Goal: Task Accomplishment & Management: Complete application form

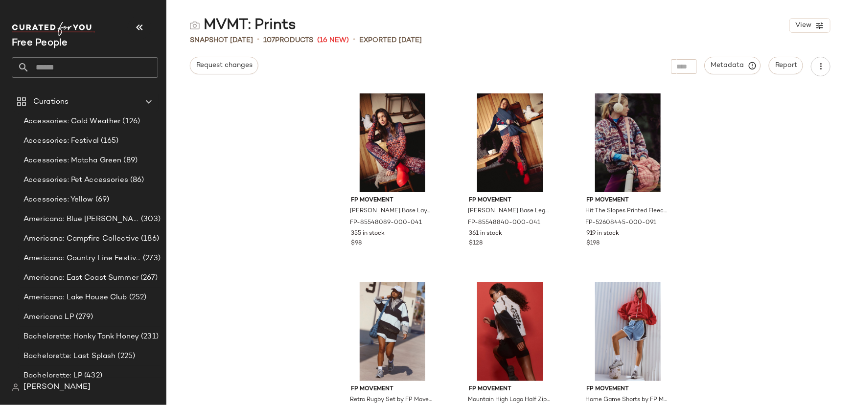
click at [89, 71] on input "text" at bounding box center [93, 67] width 129 height 21
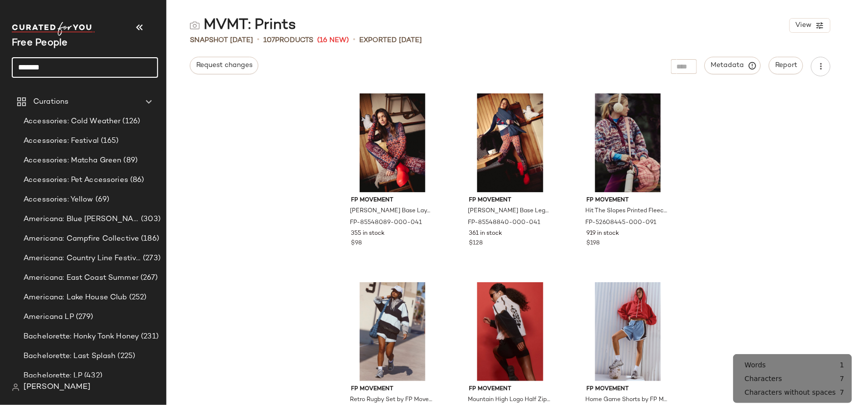
type input "*******"
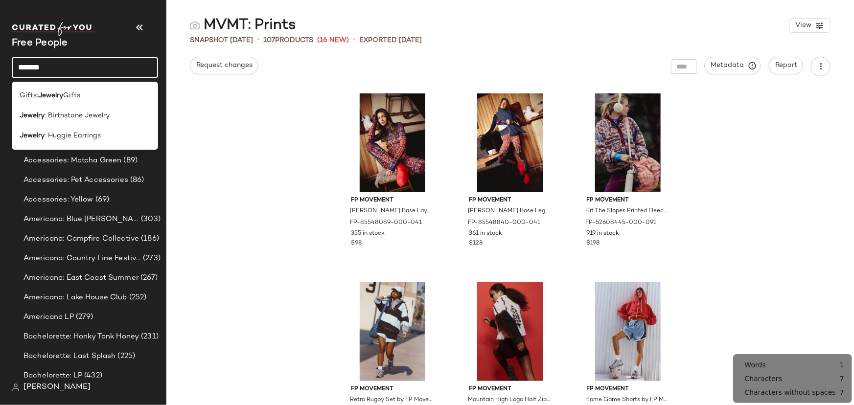
click at [89, 70] on input "*******" at bounding box center [85, 67] width 146 height 21
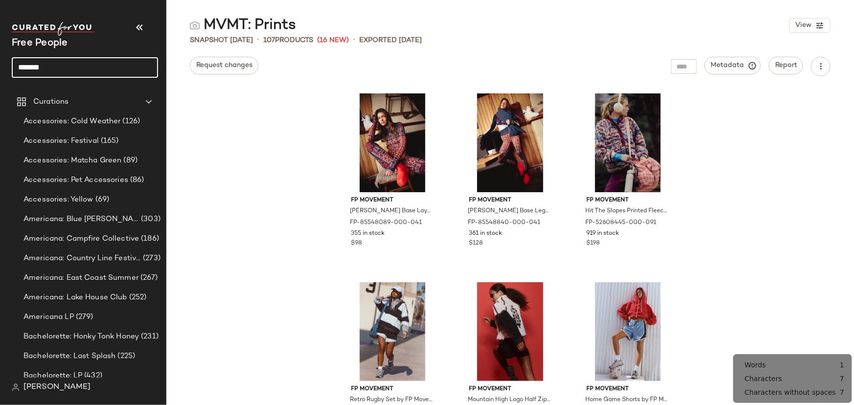
click at [88, 70] on input "*******" at bounding box center [85, 67] width 146 height 21
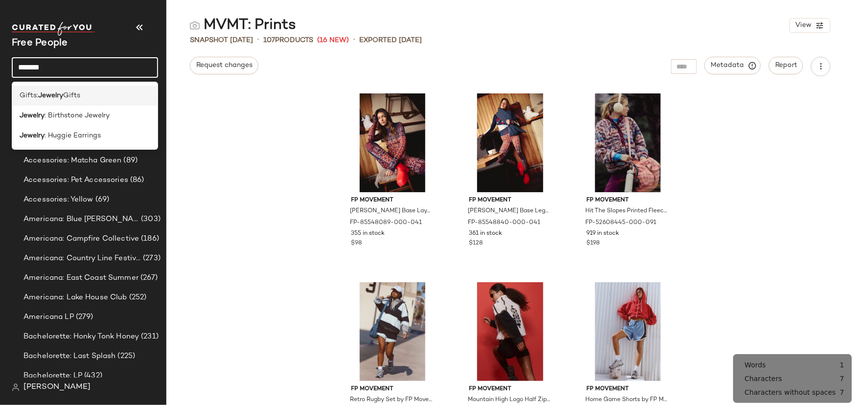
click at [83, 96] on div "Gifts: Jewelry Gifts" at bounding box center [85, 96] width 131 height 10
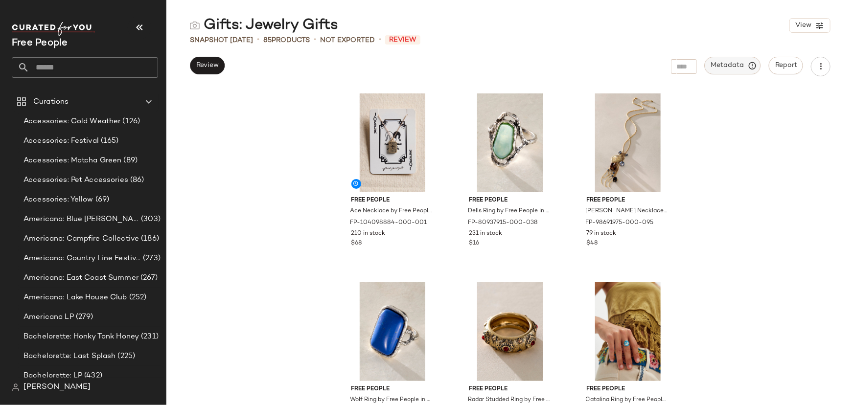
click at [746, 64] on span "Metadata" at bounding box center [733, 65] width 45 height 9
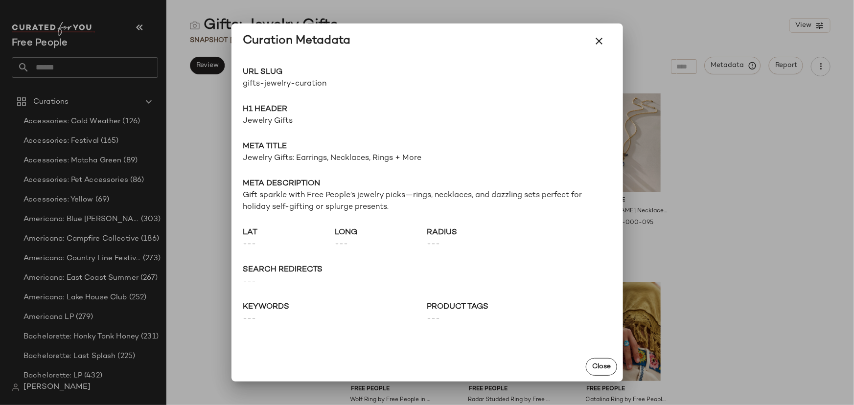
click at [823, 258] on div at bounding box center [427, 202] width 854 height 405
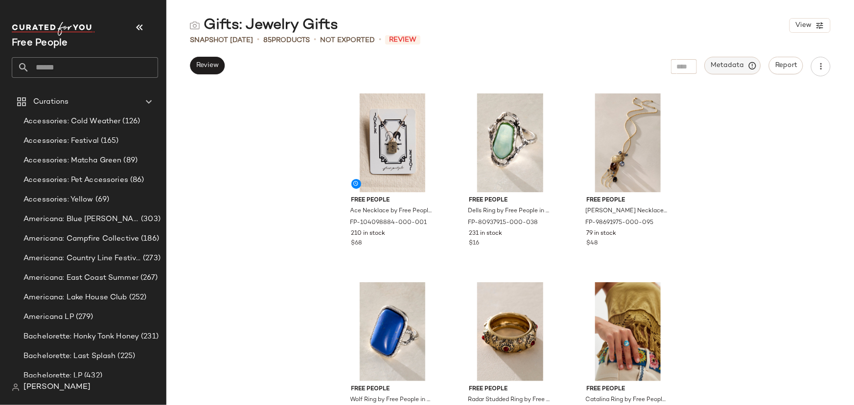
click at [737, 64] on span "Metadata" at bounding box center [733, 65] width 45 height 9
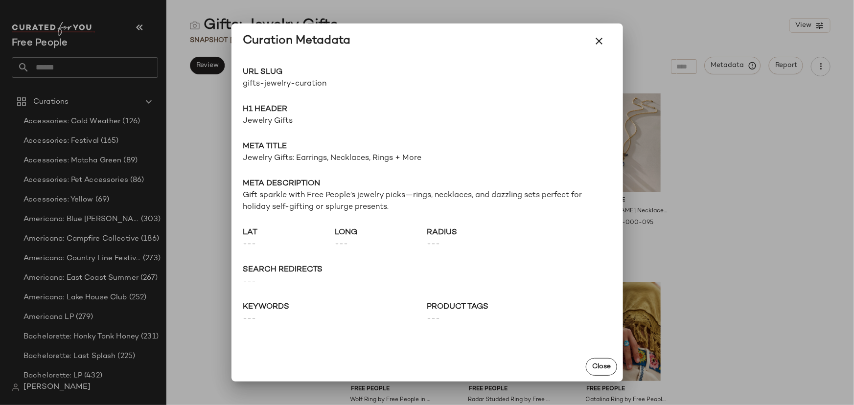
click at [761, 186] on div at bounding box center [427, 202] width 854 height 405
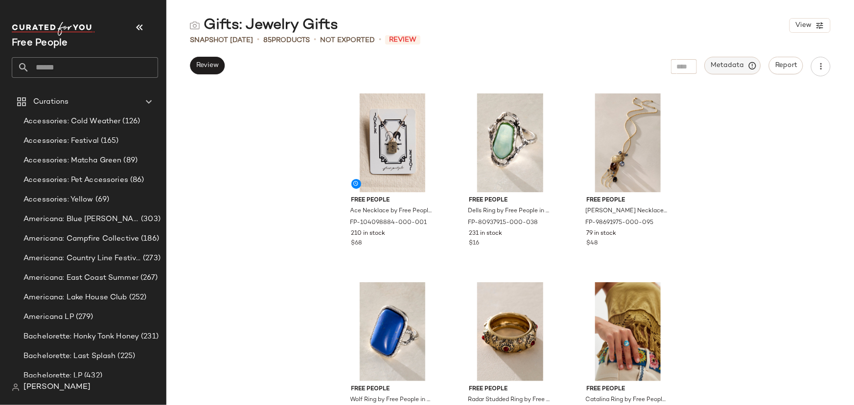
click at [744, 64] on span "Metadata" at bounding box center [733, 65] width 45 height 9
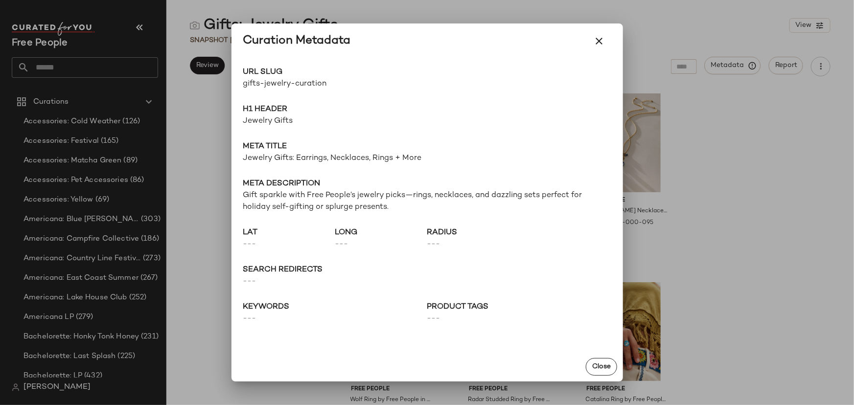
click at [294, 87] on span "gifts-jewelry-curation" at bounding box center [335, 84] width 184 height 12
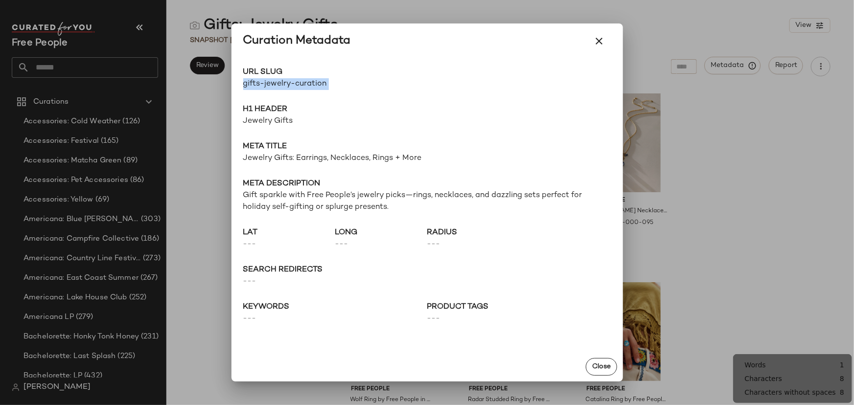
click at [294, 87] on span "gifts-jewelry-curation" at bounding box center [335, 84] width 184 height 12
copy div "gifts-jewelry-curation Go to Shop"
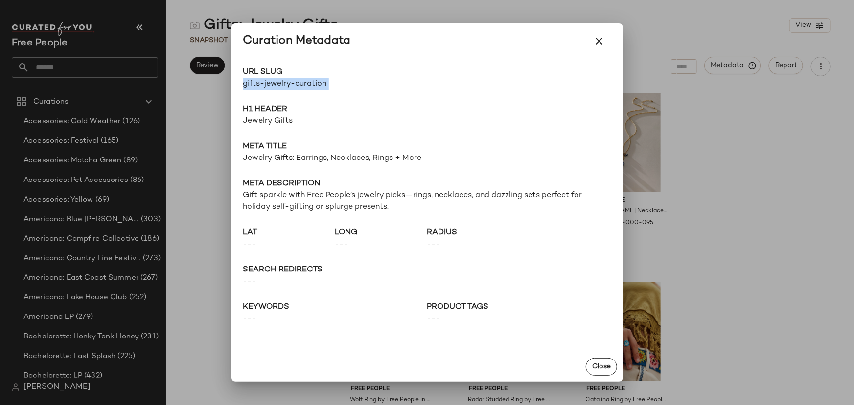
click at [67, 46] on div at bounding box center [427, 202] width 854 height 405
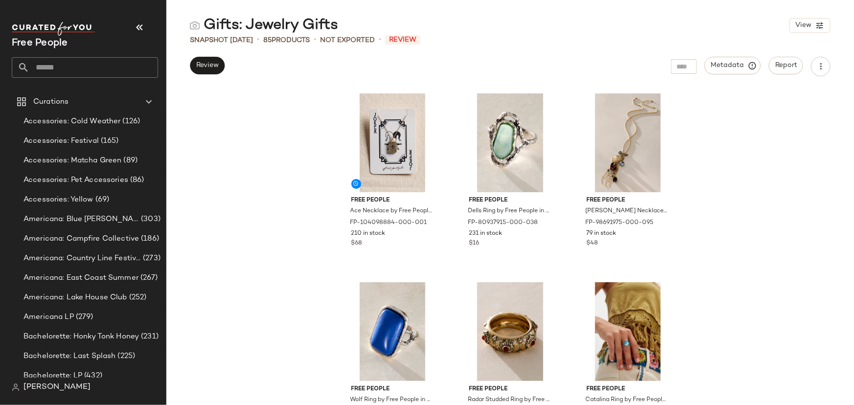
click at [70, 66] on input "text" at bounding box center [93, 67] width 129 height 21
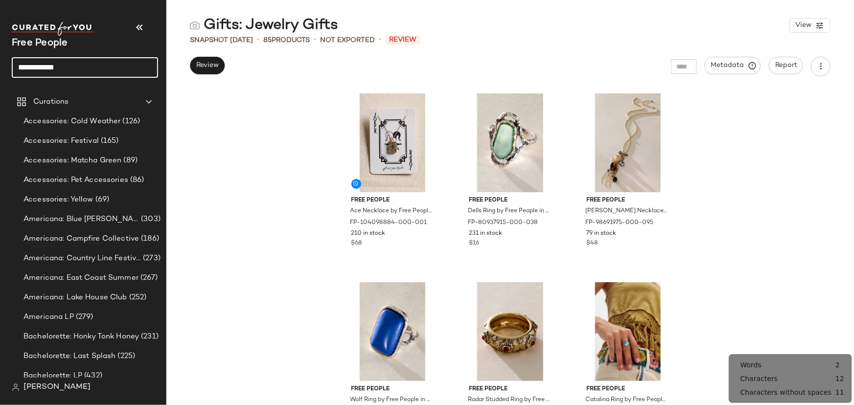
click at [71, 66] on input "**********" at bounding box center [85, 67] width 146 height 21
click at [74, 64] on input "**********" at bounding box center [85, 67] width 146 height 21
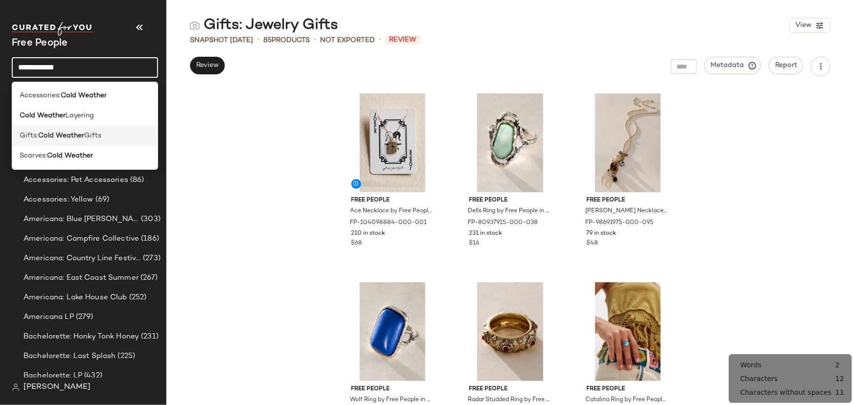
type input "**********"
click at [122, 143] on div "Gifts: Cold Weather Gifts" at bounding box center [85, 136] width 146 height 20
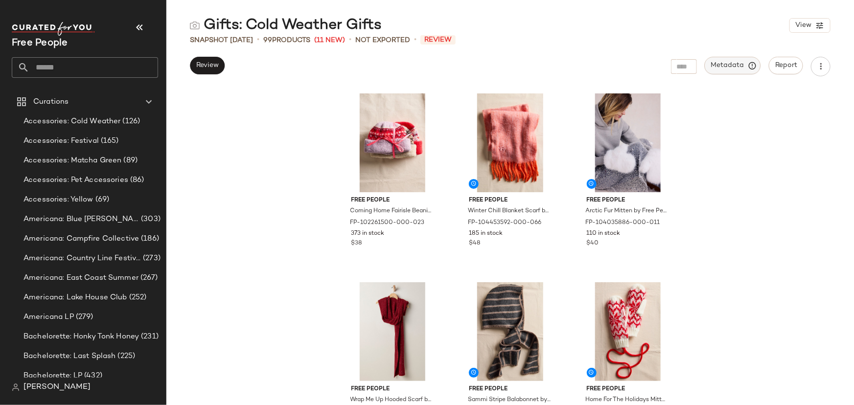
click at [747, 70] on button "Metadata" at bounding box center [733, 66] width 56 height 18
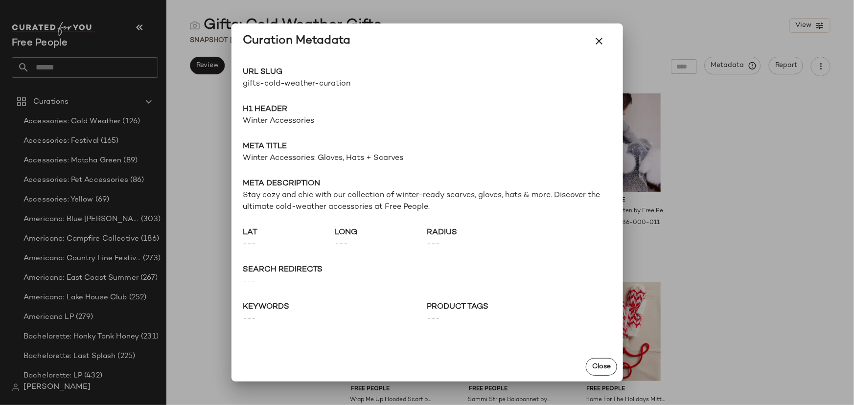
click at [326, 88] on span "gifts-cold-weather-curation" at bounding box center [335, 84] width 184 height 12
click at [326, 87] on span "gifts-cold-weather-curation" at bounding box center [335, 84] width 184 height 12
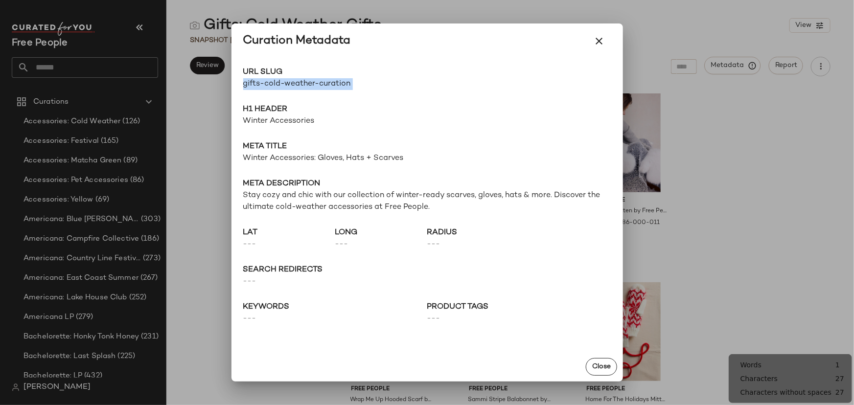
copy div "gifts-cold-weather-curation Go to Shop"
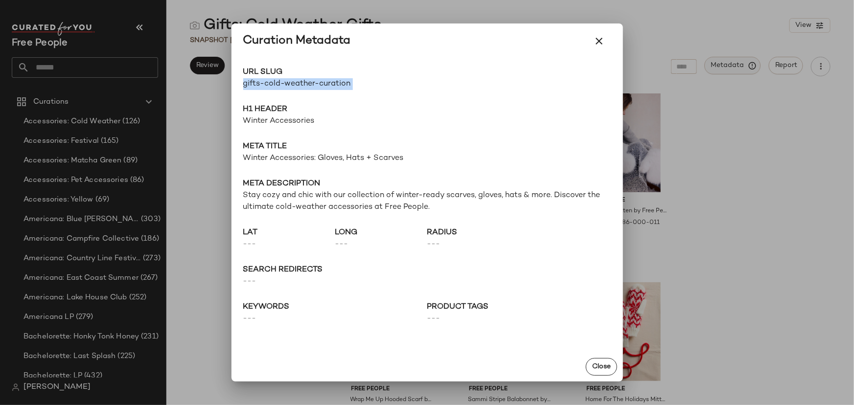
drag, startPoint x: 728, startPoint y: 136, endPoint x: 734, endPoint y: 63, distance: 73.1
click at [729, 136] on div at bounding box center [427, 202] width 854 height 405
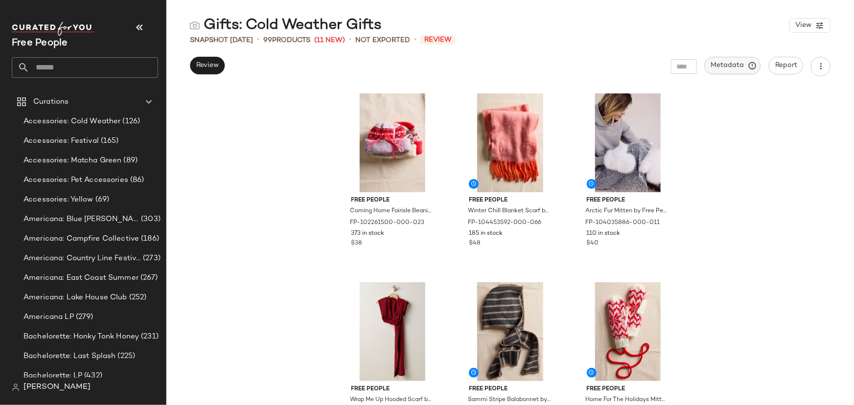
click at [737, 64] on span "Metadata" at bounding box center [733, 65] width 45 height 9
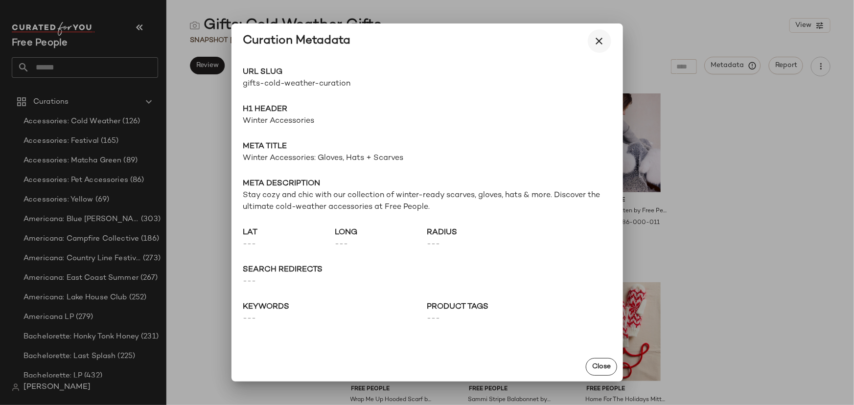
click at [601, 44] on icon "button" at bounding box center [600, 41] width 12 height 12
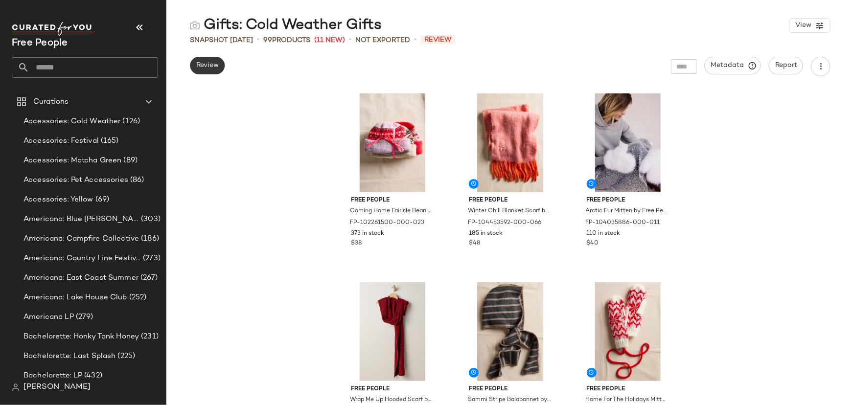
click at [215, 62] on span "Review" at bounding box center [207, 66] width 23 height 8
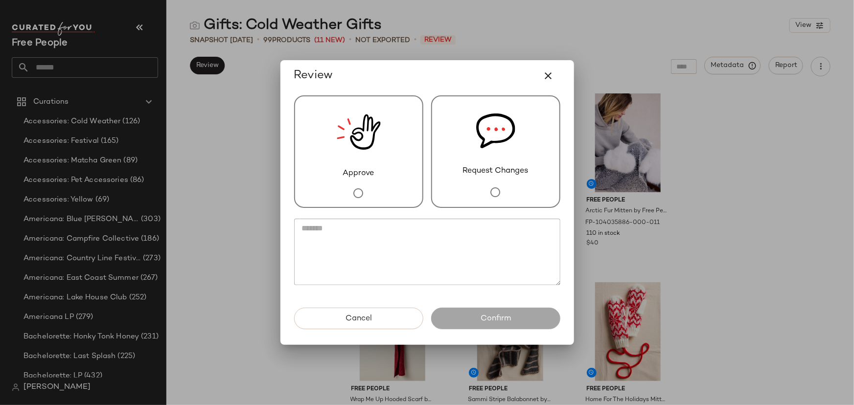
click at [384, 142] on div "Approve" at bounding box center [358, 151] width 129 height 113
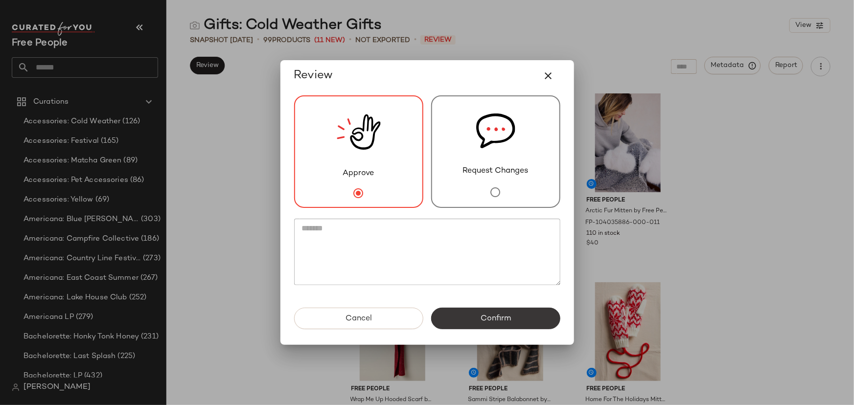
click at [459, 316] on button "Confirm" at bounding box center [495, 319] width 129 height 22
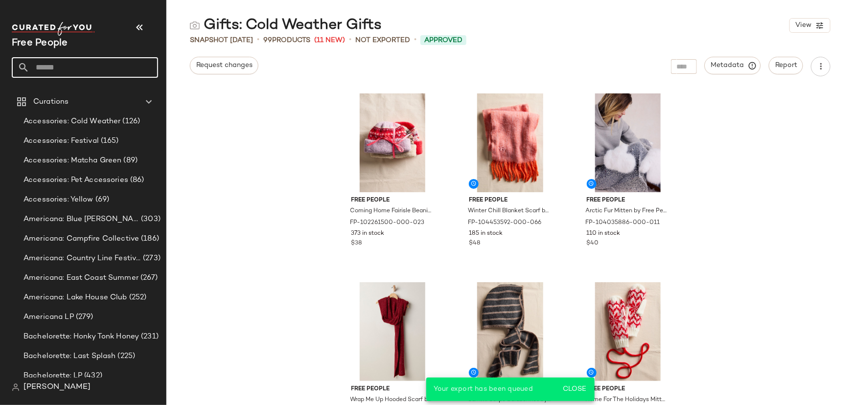
click at [64, 69] on input "text" at bounding box center [93, 67] width 129 height 21
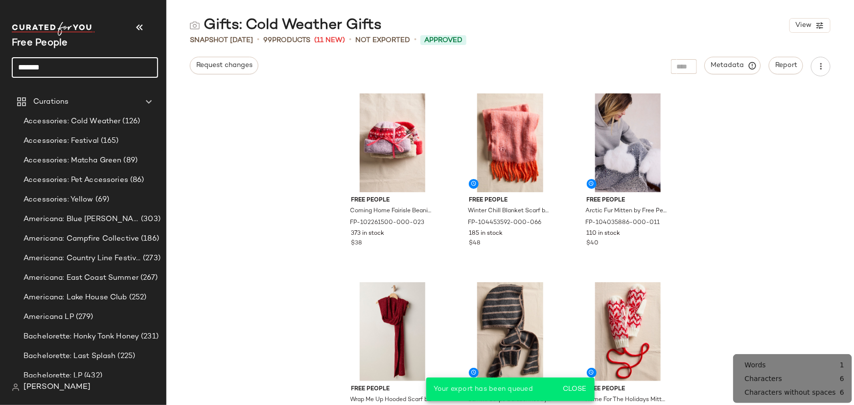
type input "*******"
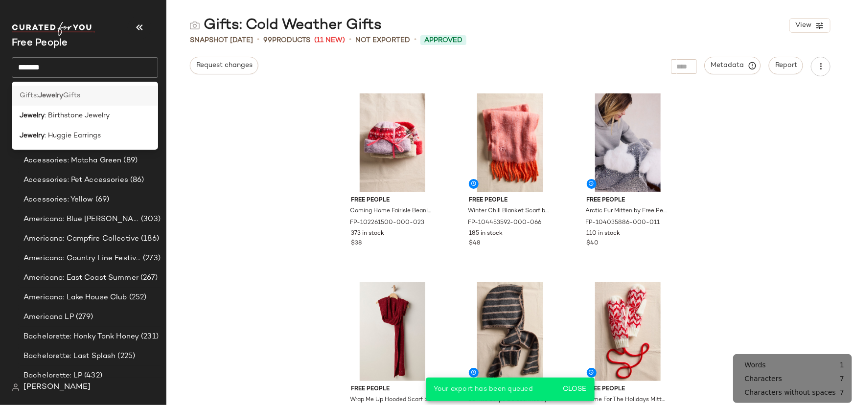
click at [85, 90] on div "Gifts: Jewelry Gifts" at bounding box center [85, 96] width 146 height 20
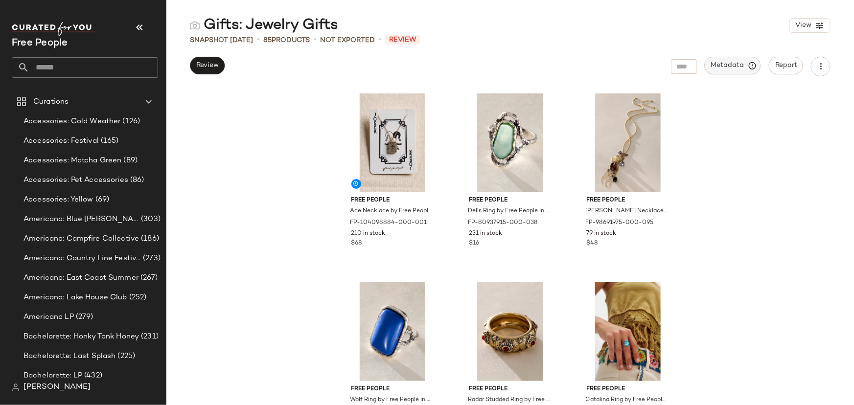
click at [743, 71] on button "Metadata" at bounding box center [733, 66] width 56 height 18
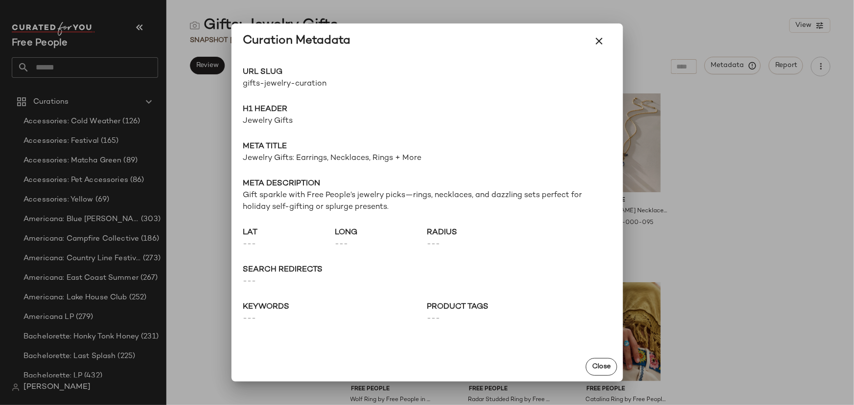
drag, startPoint x: 215, startPoint y: 127, endPoint x: 209, endPoint y: 121, distance: 8.3
click at [215, 127] on div at bounding box center [427, 202] width 854 height 405
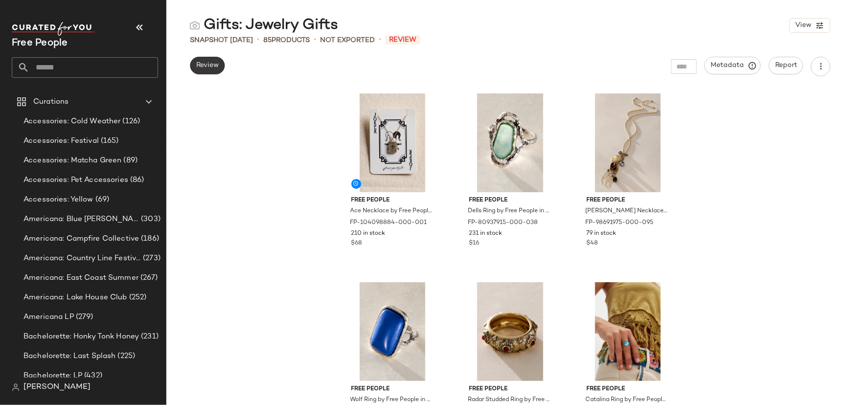
click at [193, 70] on button "Review" at bounding box center [207, 66] width 35 height 18
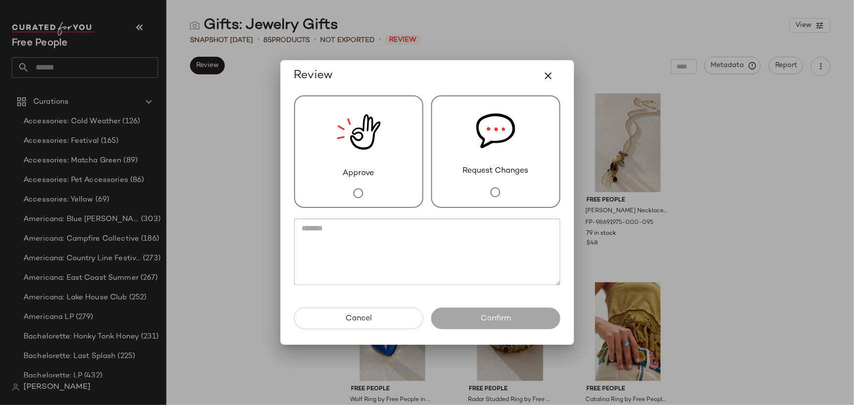
click at [369, 164] on img at bounding box center [359, 131] width 44 height 71
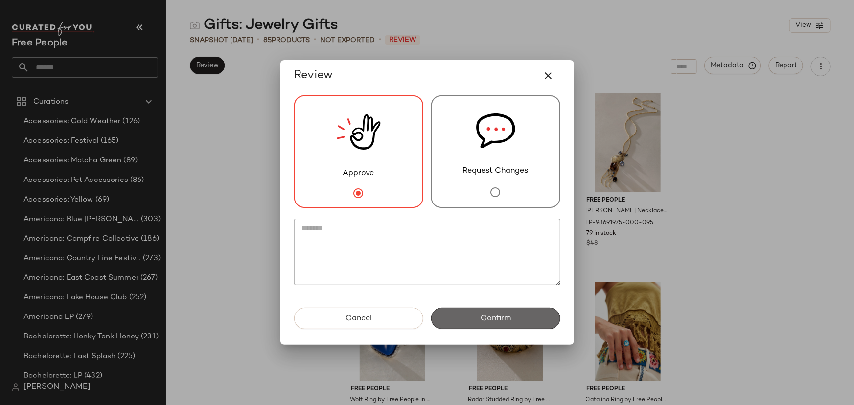
click at [454, 311] on button "Confirm" at bounding box center [495, 319] width 129 height 22
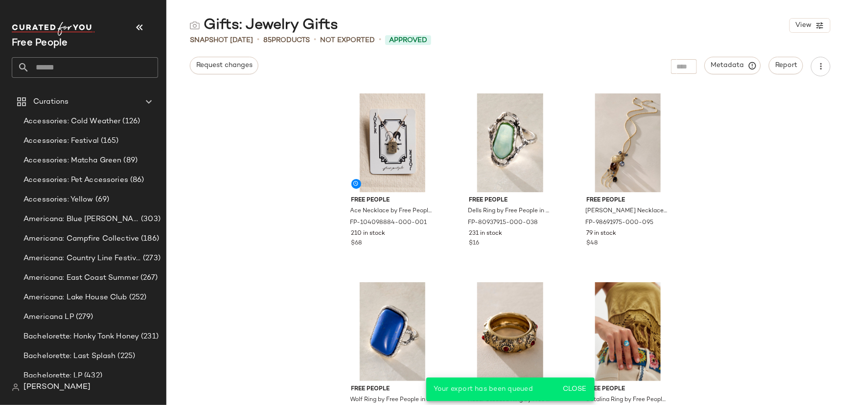
click at [83, 52] on div "Free People" at bounding box center [85, 50] width 146 height 56
click at [88, 71] on input "text" at bounding box center [93, 67] width 129 height 21
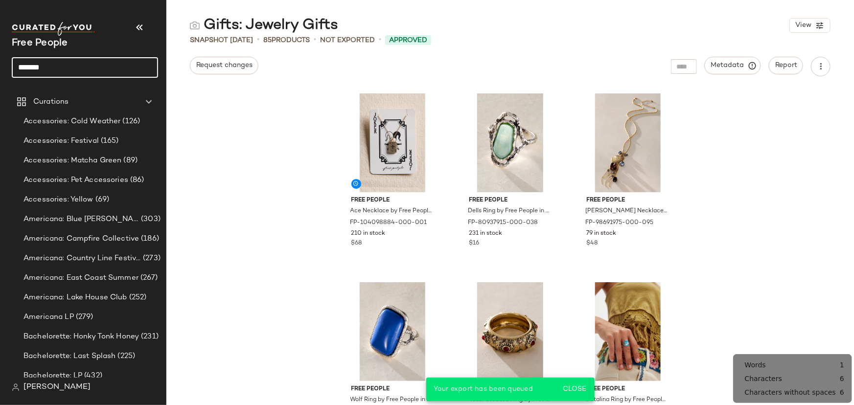
type input "*******"
click at [88, 72] on input "*******" at bounding box center [85, 67] width 146 height 21
click at [88, 78] on div "Free People *******" at bounding box center [89, 50] width 154 height 61
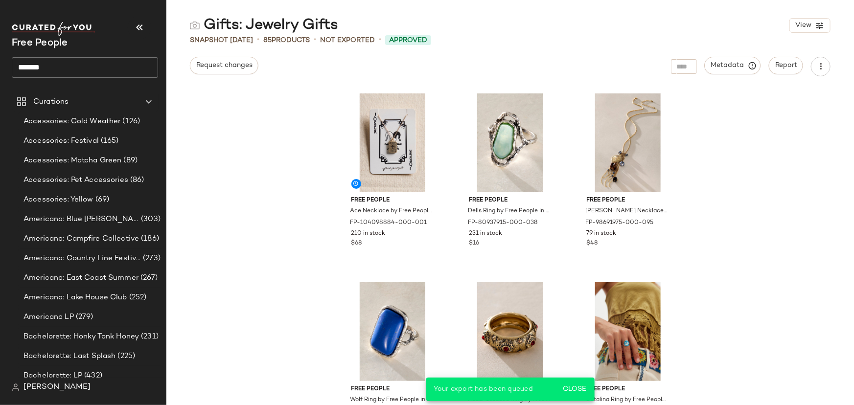
click at [85, 71] on input "*******" at bounding box center [85, 67] width 146 height 21
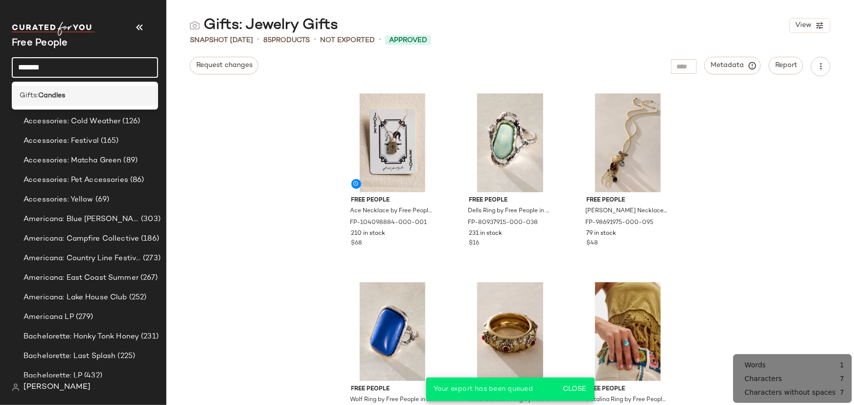
click at [84, 96] on div "Gifts: Candles" at bounding box center [85, 96] width 131 height 10
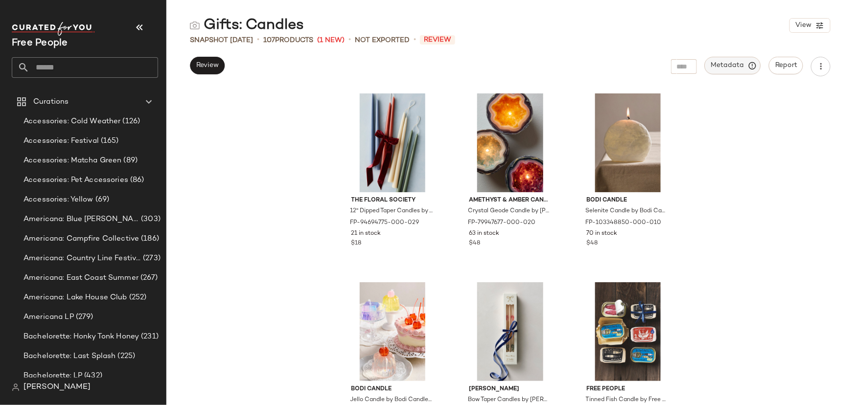
click at [737, 67] on span "Metadata" at bounding box center [733, 65] width 45 height 9
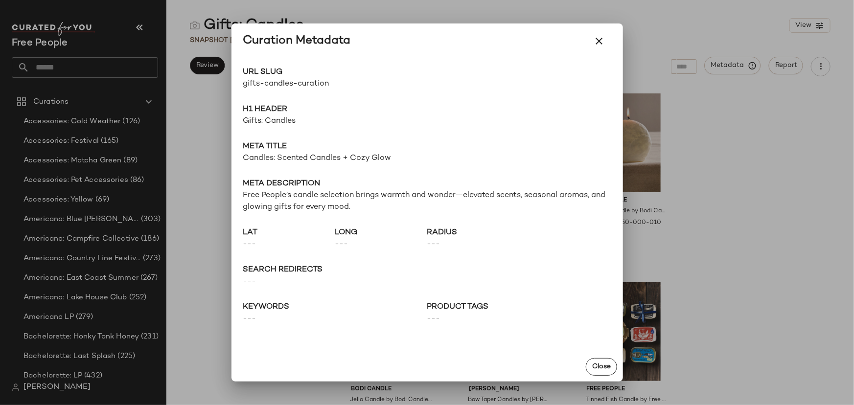
click at [323, 85] on span "gifts-candles-curation" at bounding box center [335, 84] width 184 height 12
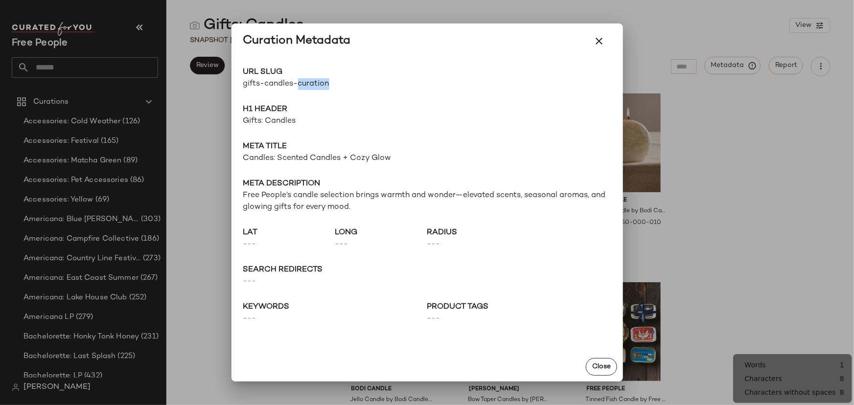
click at [323, 85] on span "gifts-candles-curation" at bounding box center [335, 84] width 184 height 12
copy div "gifts-candles-curation Go to Shop"
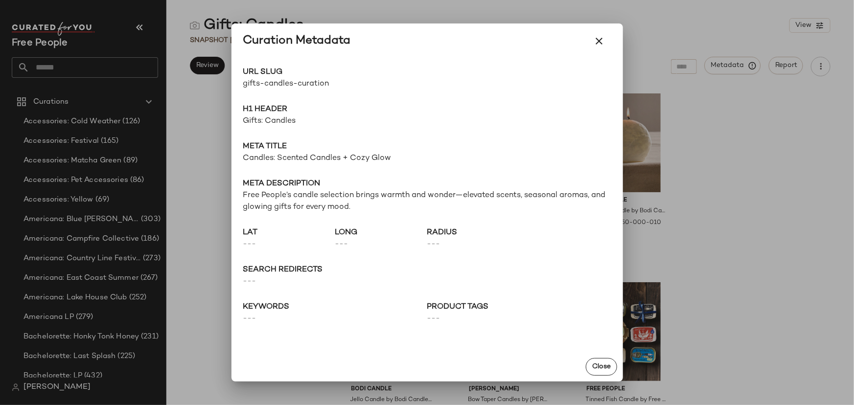
drag, startPoint x: 406, startPoint y: 15, endPoint x: 287, endPoint y: 59, distance: 127.1
click at [406, 15] on div at bounding box center [427, 202] width 854 height 405
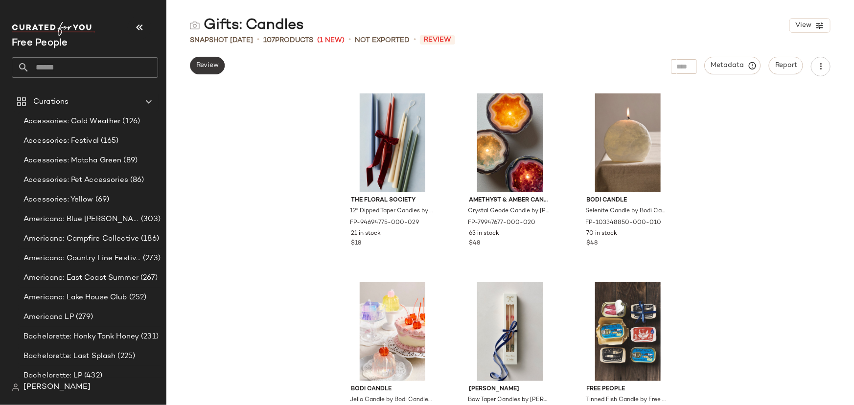
click at [209, 63] on span "Review" at bounding box center [207, 66] width 23 height 8
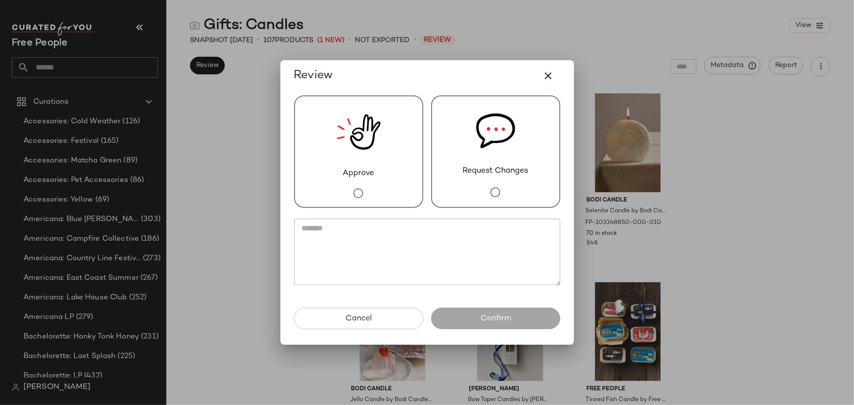
click at [345, 176] on span "Approve" at bounding box center [358, 174] width 31 height 12
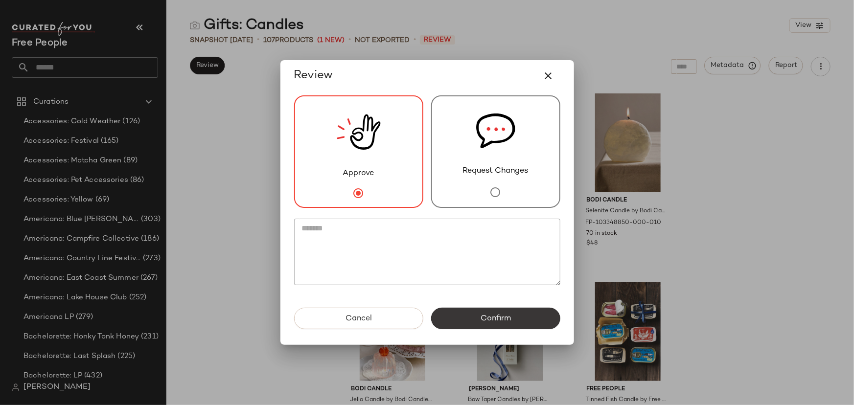
click at [501, 316] on span "Confirm" at bounding box center [495, 318] width 31 height 9
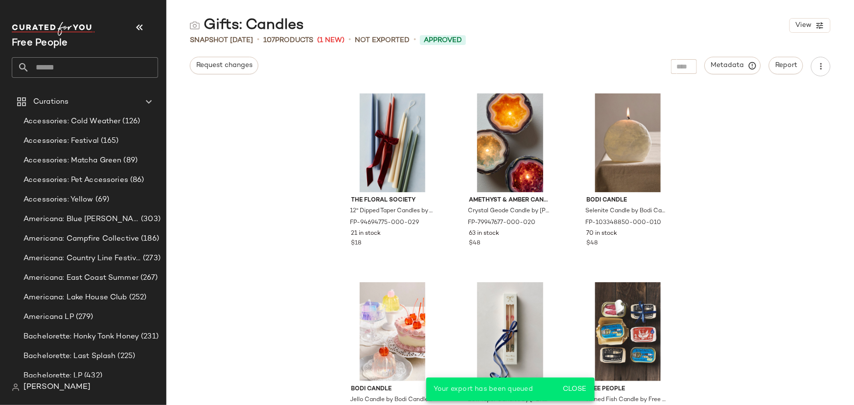
click at [49, 62] on input "text" at bounding box center [93, 67] width 129 height 21
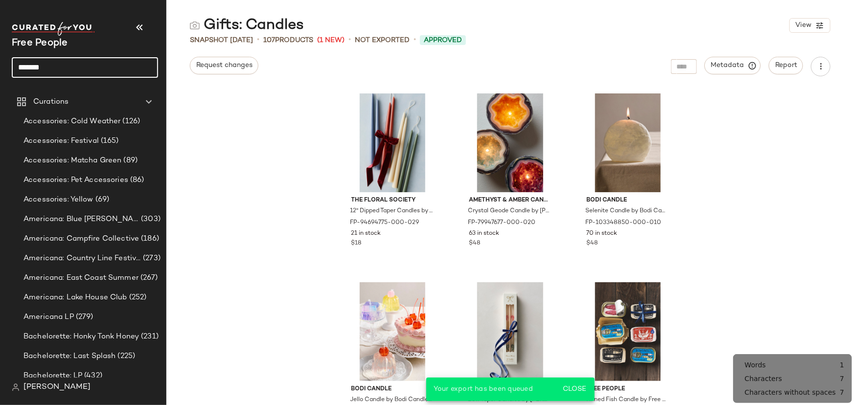
type input "*******"
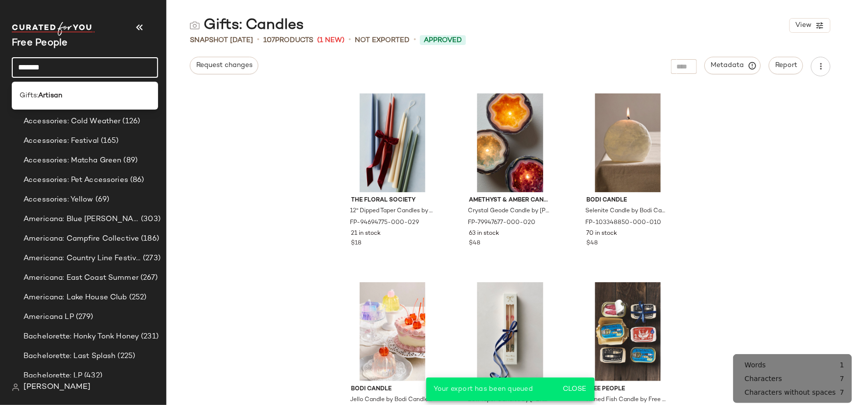
click at [49, 73] on input "*******" at bounding box center [85, 67] width 146 height 21
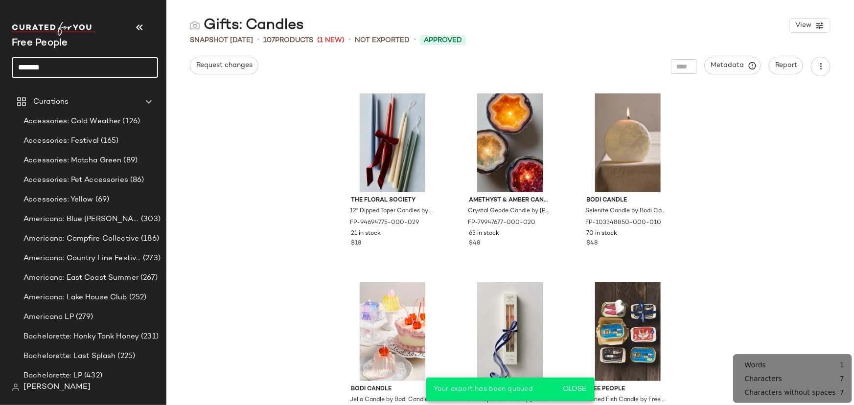
click at [49, 73] on input "*******" at bounding box center [85, 67] width 146 height 21
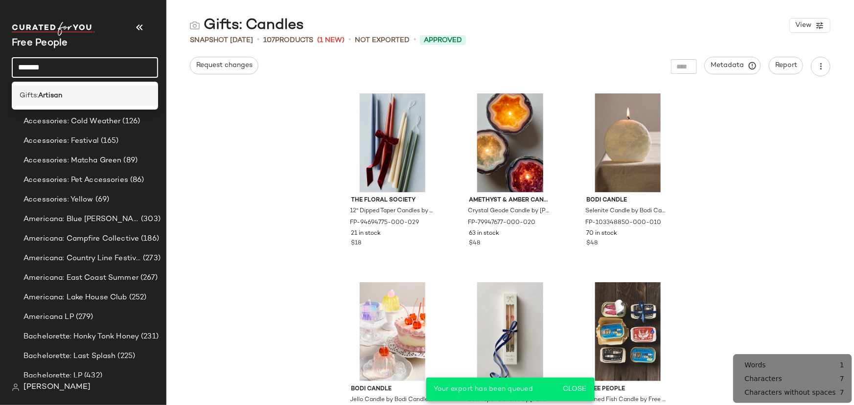
click at [62, 98] on b "Artisan" at bounding box center [50, 96] width 24 height 10
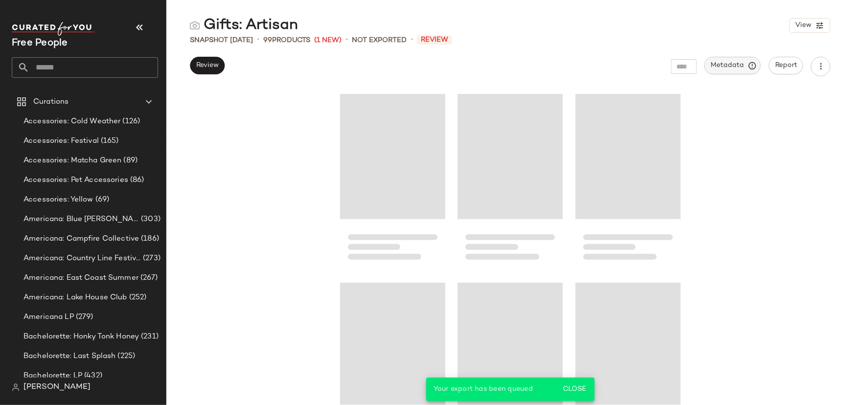
click at [738, 70] on span "Metadata" at bounding box center [733, 65] width 45 height 9
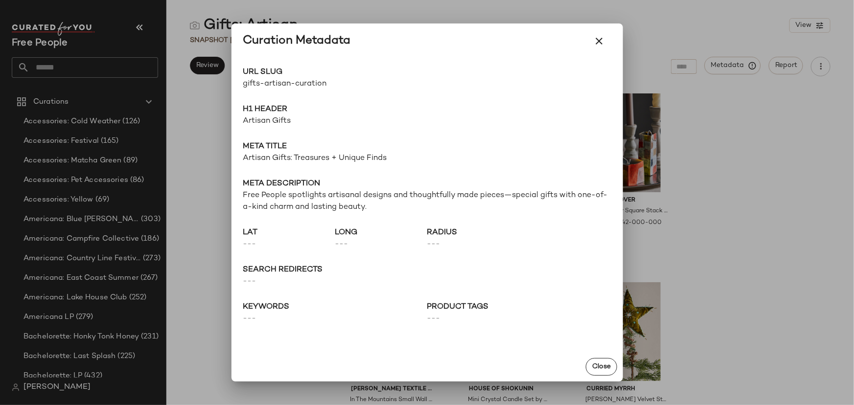
click at [309, 85] on span "gifts-artisan-curation" at bounding box center [335, 84] width 184 height 12
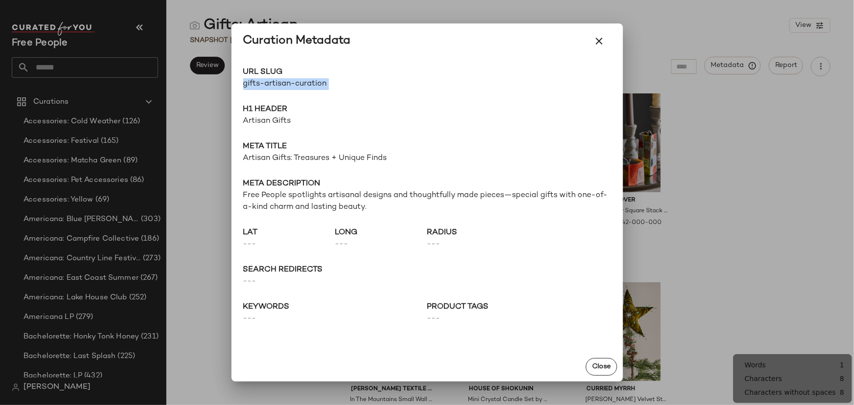
click at [308, 85] on span "gifts-artisan-curation" at bounding box center [335, 84] width 184 height 12
copy div "gifts-artisan-curation Go to Shop"
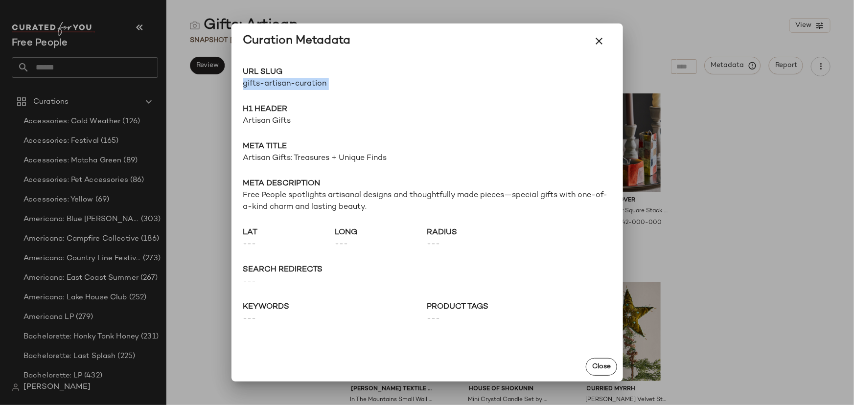
drag, startPoint x: 216, startPoint y: 161, endPoint x: 228, endPoint y: 120, distance: 42.2
click at [217, 161] on div at bounding box center [427, 202] width 854 height 405
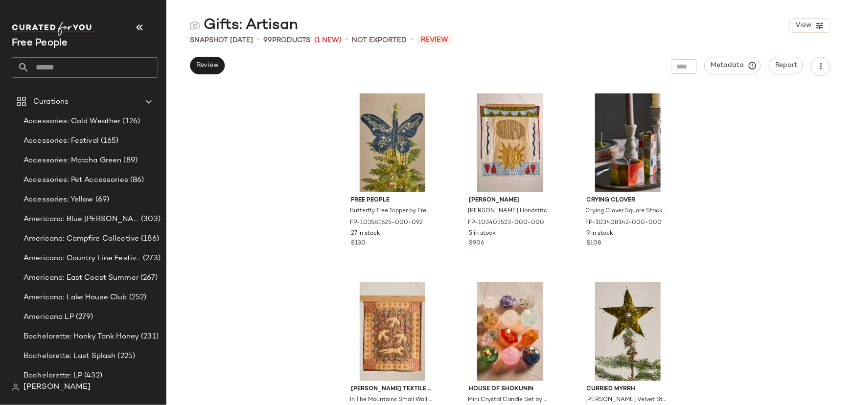
click at [215, 53] on div "Gifts: Artisan View Snapshot [DATE] • 99 Products (1 New) • Not Exported • Revi…" at bounding box center [510, 211] width 688 height 390
click at [219, 70] on button "Review" at bounding box center [207, 66] width 35 height 18
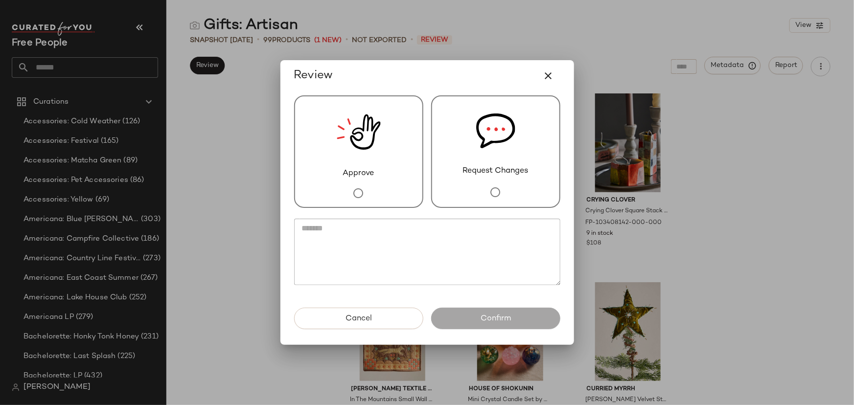
click at [310, 137] on div "Approve" at bounding box center [358, 151] width 129 height 113
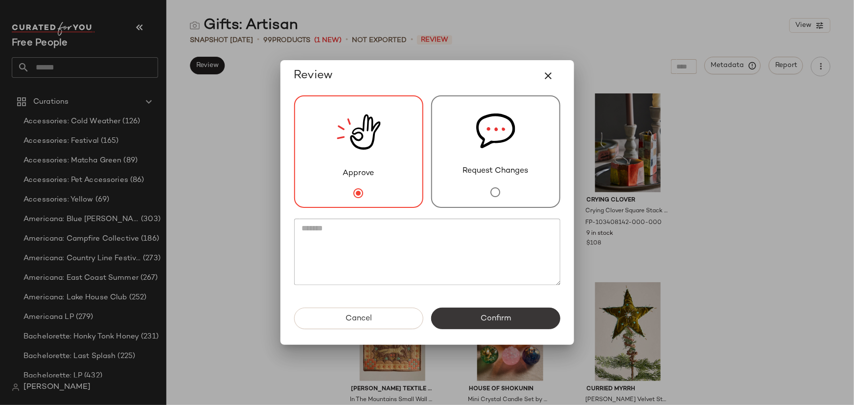
click at [483, 320] on span "Confirm" at bounding box center [495, 318] width 31 height 9
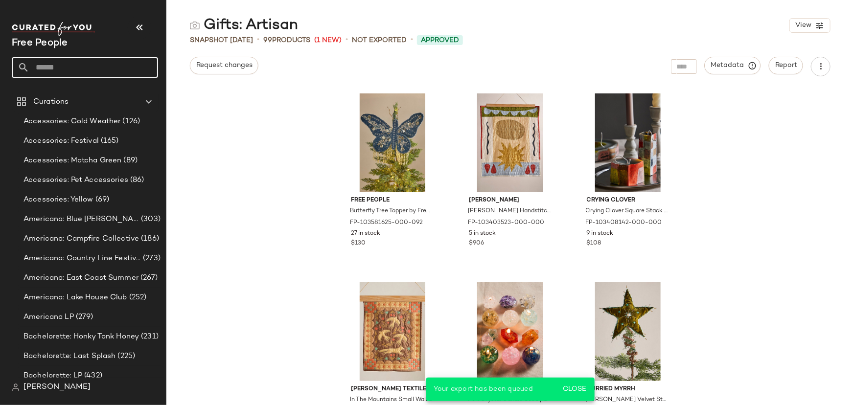
click at [100, 62] on input "text" at bounding box center [93, 67] width 129 height 21
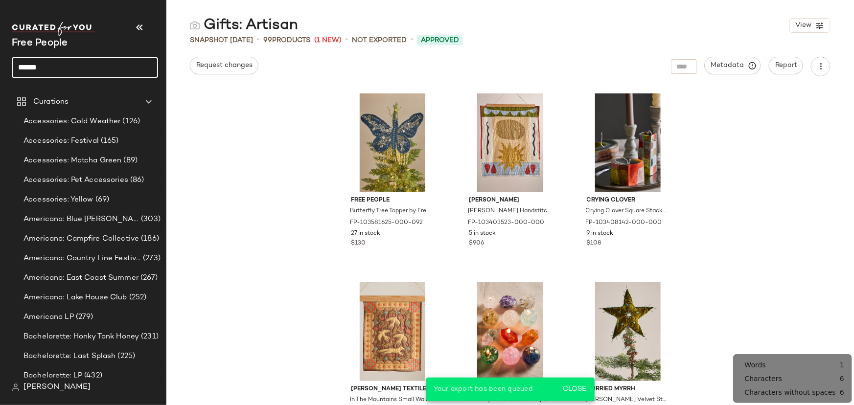
type input "******"
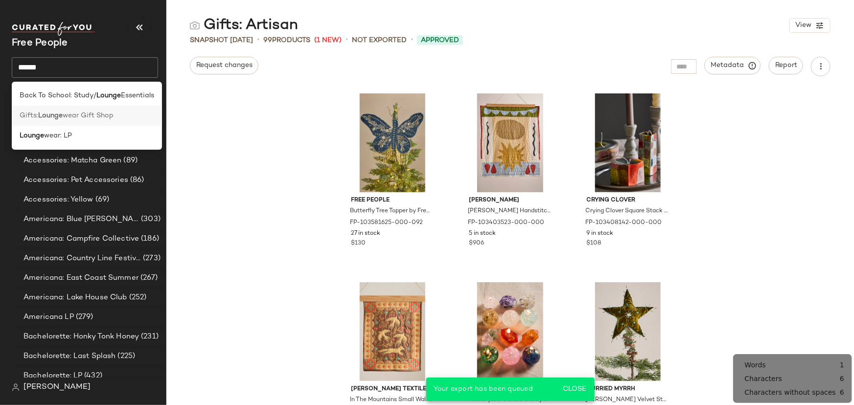
click at [58, 118] on b "Lounge" at bounding box center [50, 116] width 24 height 10
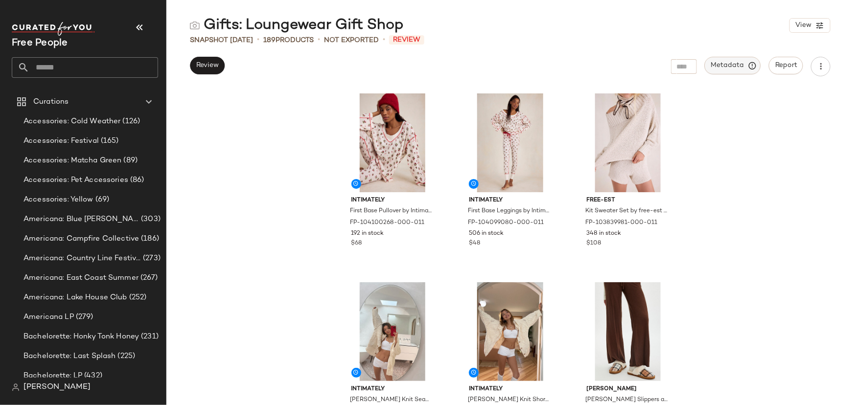
click at [736, 66] on span "Metadata" at bounding box center [733, 65] width 45 height 9
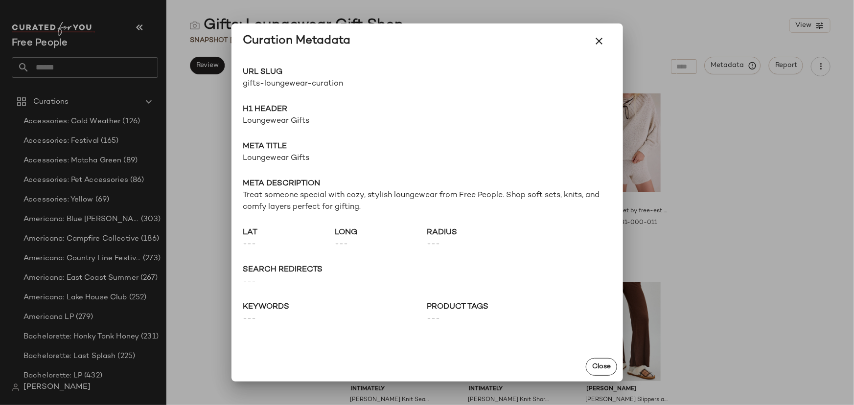
click at [295, 78] on span "URL Slug" at bounding box center [335, 73] width 184 height 12
click at [295, 80] on div "URL Slug gifts-loungewear-curation" at bounding box center [335, 78] width 184 height 23
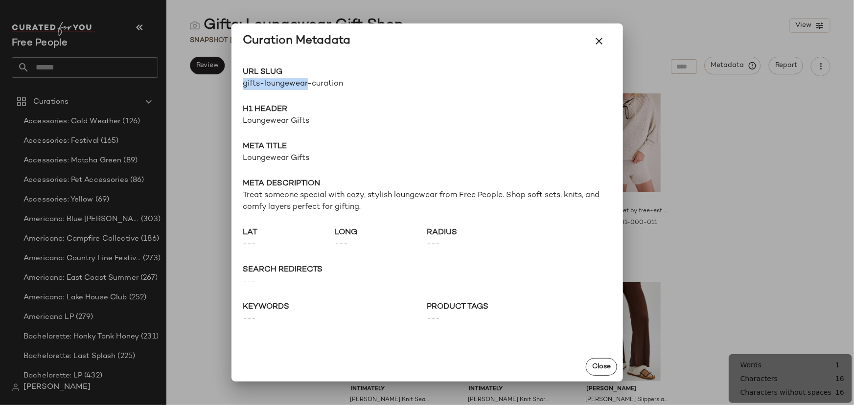
click at [297, 86] on span "gifts-loungewear-curation" at bounding box center [335, 84] width 184 height 12
copy div "gifts-loungewear-curation Go to Shop"
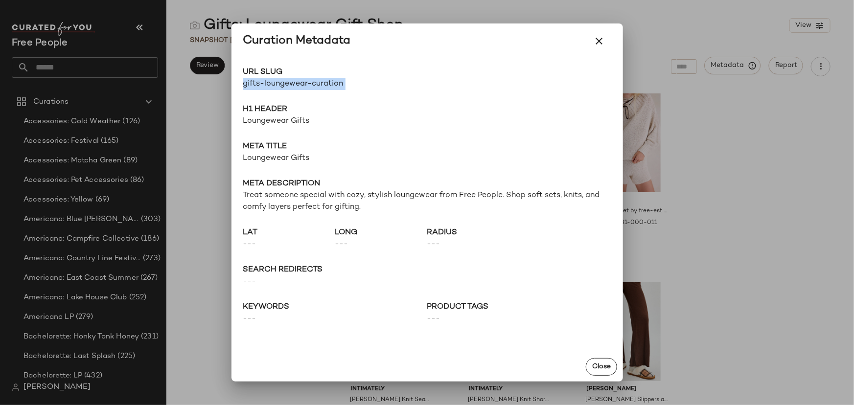
click at [210, 152] on div at bounding box center [427, 202] width 854 height 405
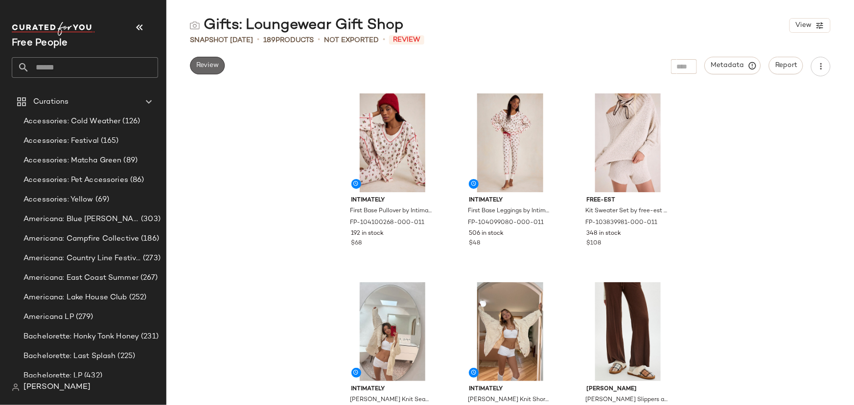
click at [208, 63] on span "Review" at bounding box center [207, 66] width 23 height 8
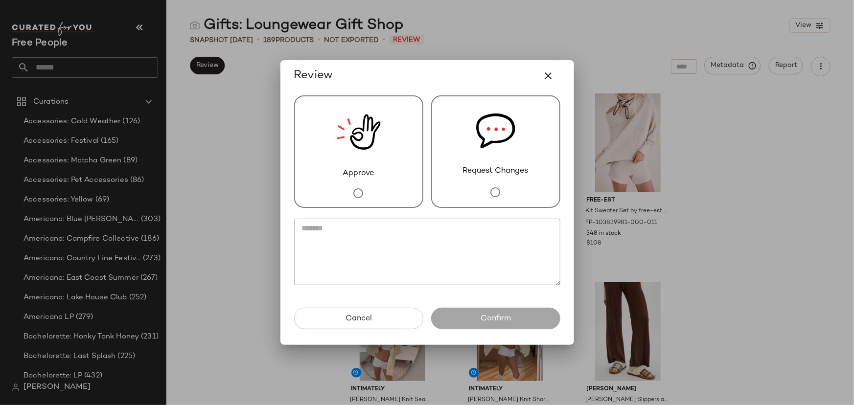
click at [407, 142] on div "Approve" at bounding box center [358, 151] width 129 height 113
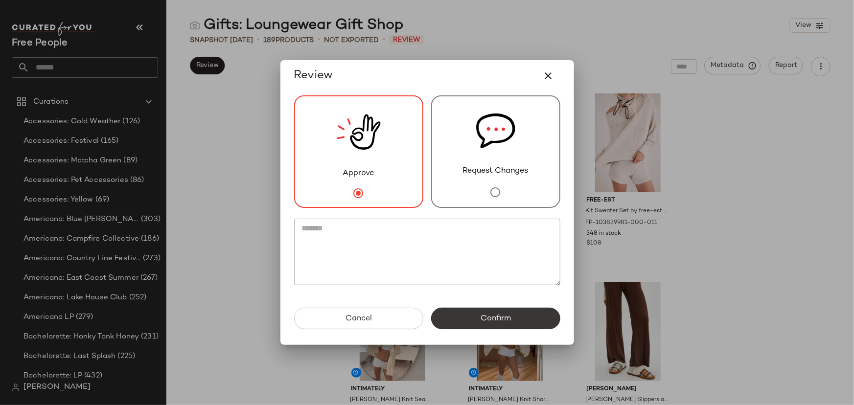
click at [466, 317] on button "Confirm" at bounding box center [495, 319] width 129 height 22
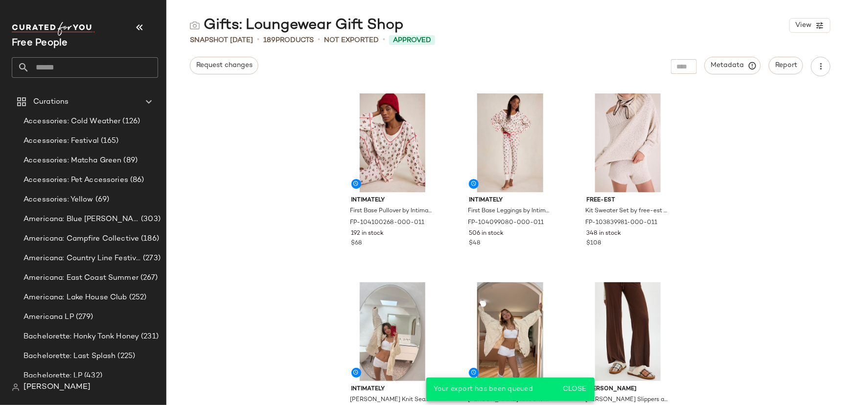
click at [65, 60] on input "text" at bounding box center [93, 67] width 129 height 21
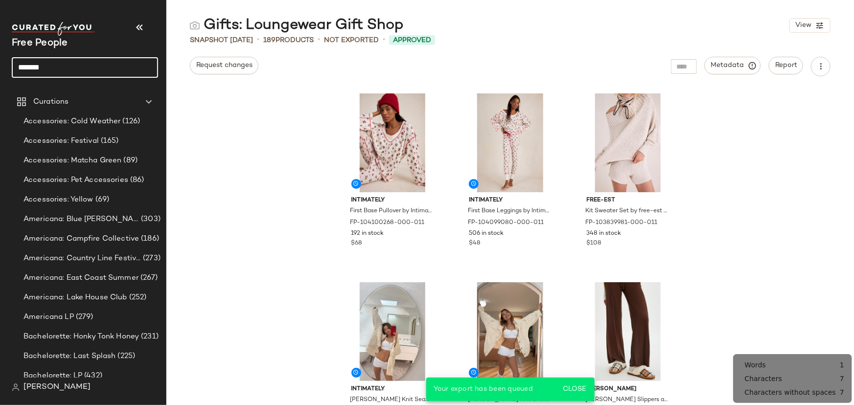
type input "*******"
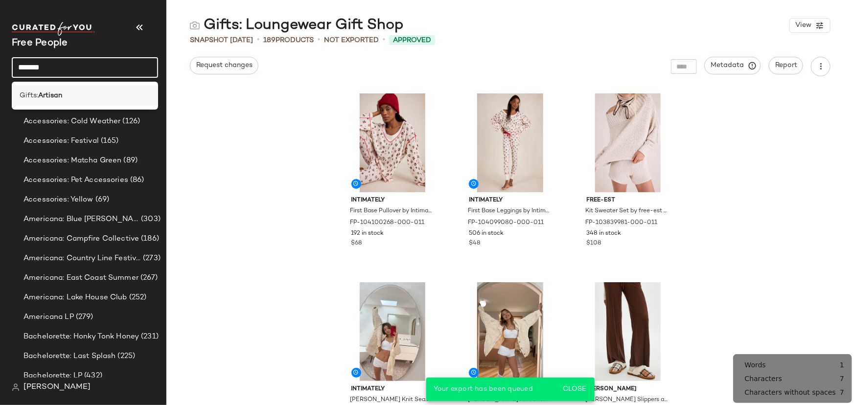
click at [76, 96] on div "Gifts: Artisan" at bounding box center [85, 96] width 131 height 10
